Goal: Download file/media

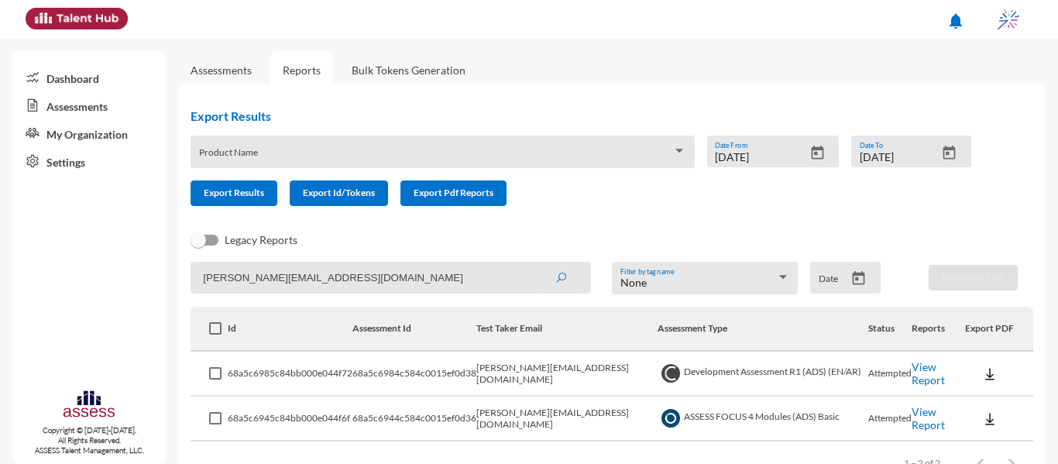
click at [187, 257] on div "Export Results Product Name [DATE] Date From [DATE] Date To Export Results Expo…" at bounding box center [611, 290] width 867 height 413
type input "abanoub"
click at [536, 263] on button "submit" at bounding box center [561, 277] width 50 height 28
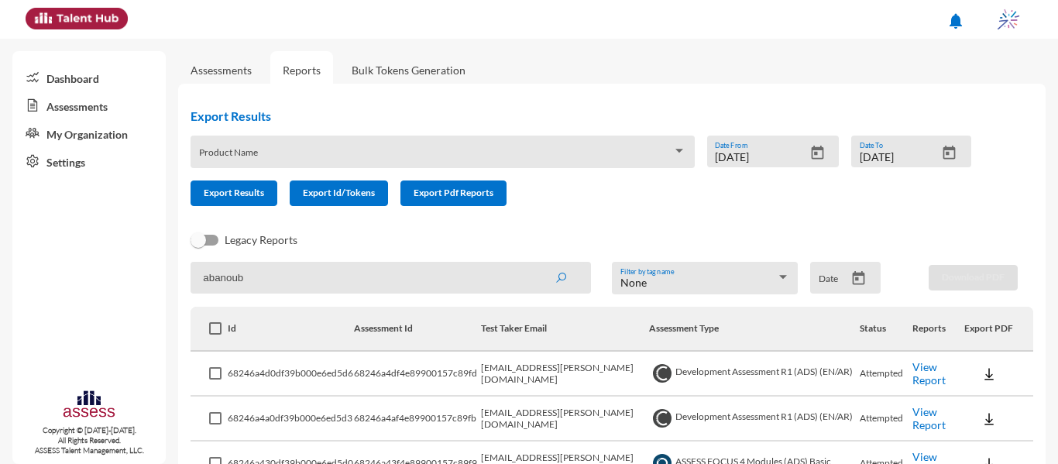
click at [981, 373] on img at bounding box center [988, 373] width 15 height 15
click at [828, 375] on div at bounding box center [529, 232] width 1058 height 464
click at [915, 389] on td "View Report" at bounding box center [938, 373] width 52 height 45
click at [922, 386] on td "View Report" at bounding box center [938, 373] width 52 height 45
click at [912, 378] on link "View Report" at bounding box center [928, 373] width 33 height 26
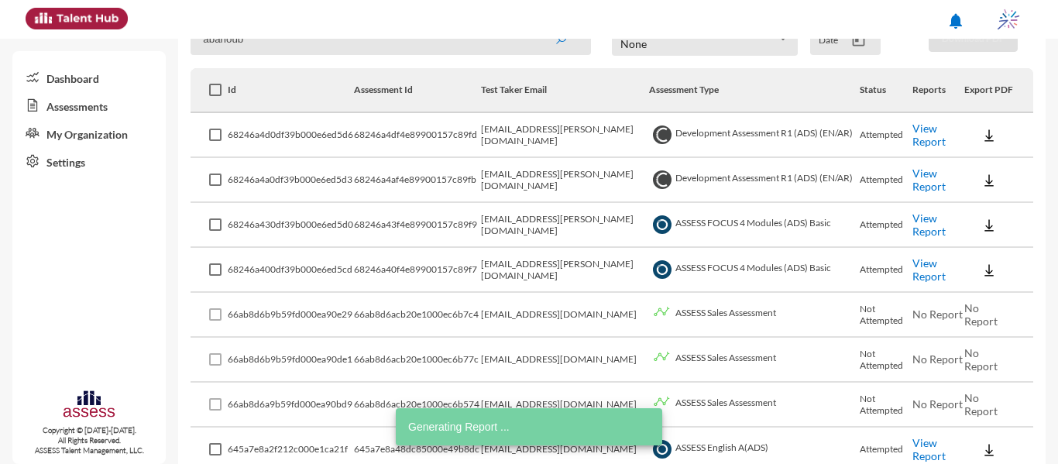
scroll to position [239, 0]
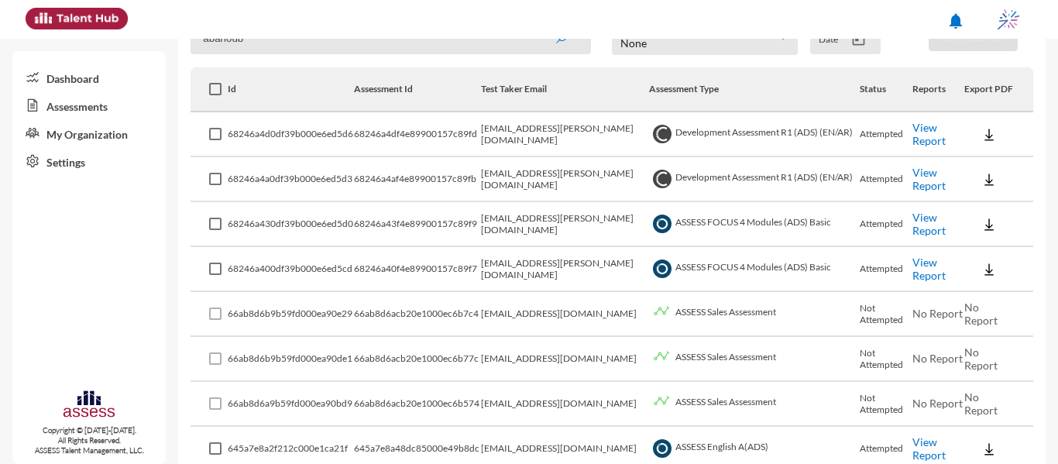
click at [924, 223] on link "View Report" at bounding box center [928, 224] width 33 height 26
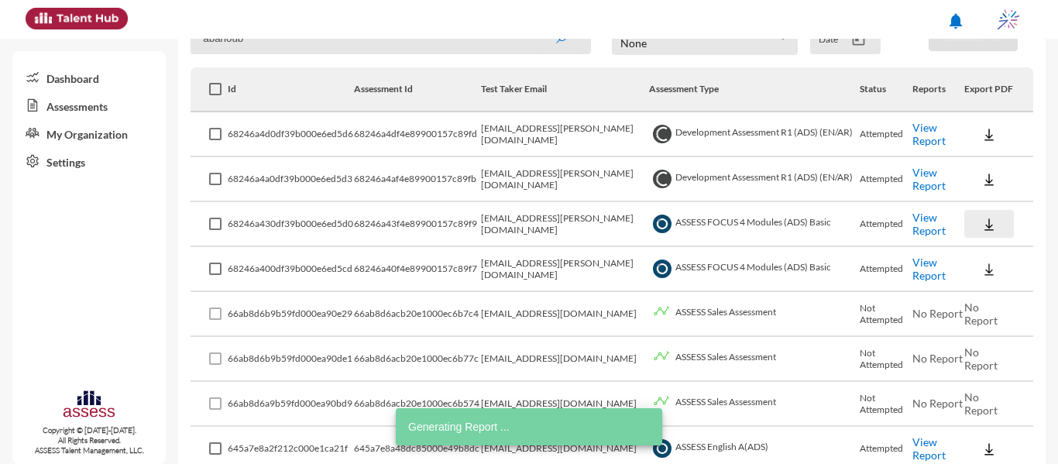
click at [992, 218] on button at bounding box center [989, 224] width 50 height 28
click at [983, 256] on button "EN" at bounding box center [1000, 252] width 87 height 29
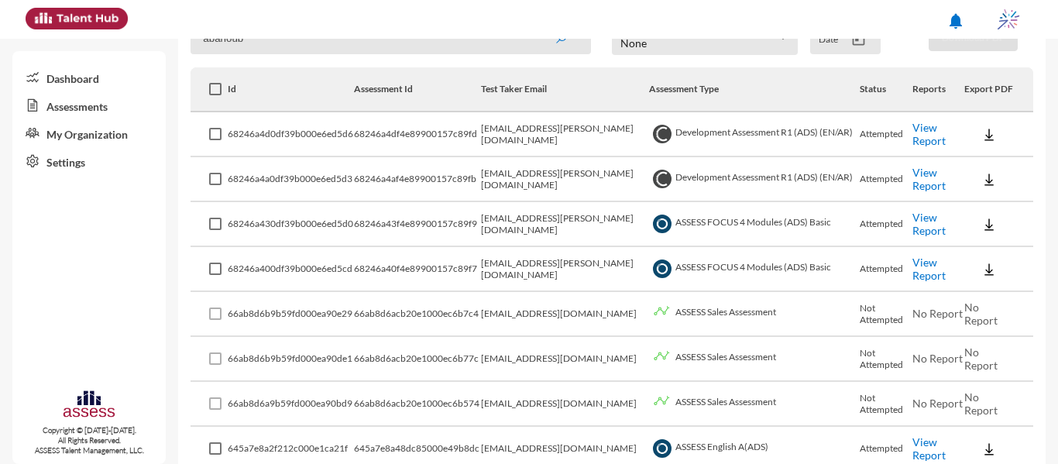
click at [981, 179] on img at bounding box center [988, 179] width 15 height 15
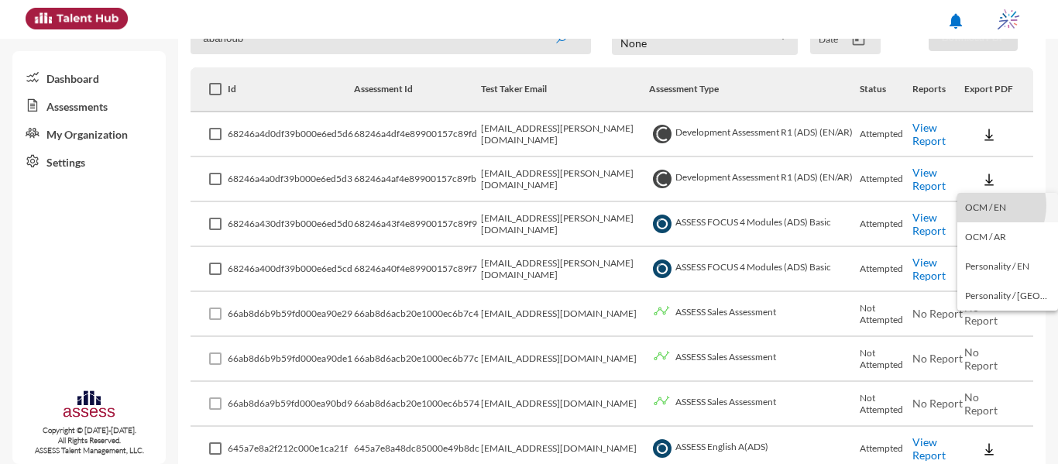
click at [981, 205] on button "OCM / EN" at bounding box center [1007, 207] width 101 height 29
